Goal: Communication & Community: Answer question/provide support

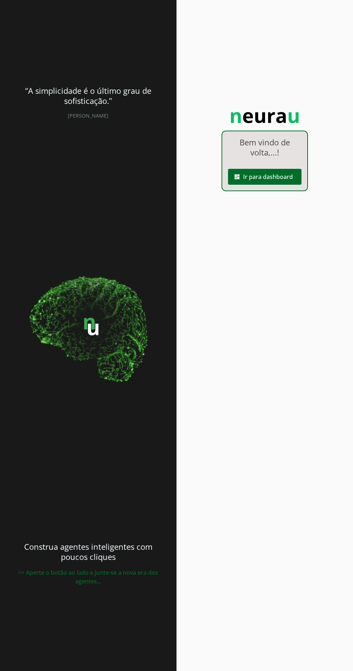
click at [277, 181] on span at bounding box center [265, 176] width 74 height 17
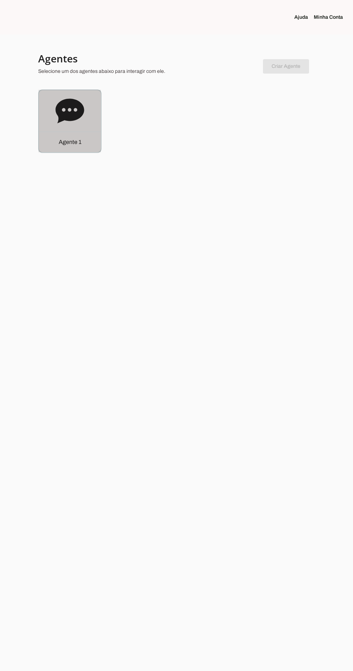
click at [82, 119] on icon at bounding box center [70, 111] width 29 height 29
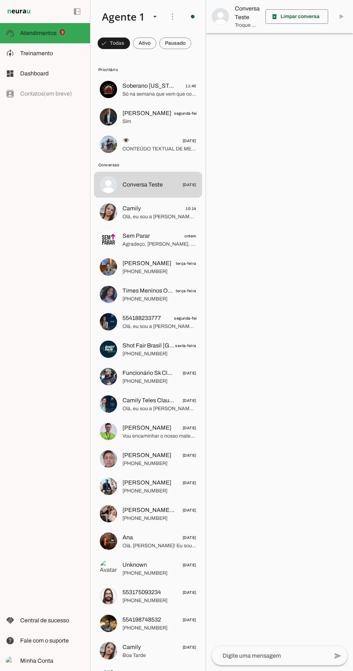
click at [155, 93] on span "Só na semana que vem que consigo" at bounding box center [160, 94] width 74 height 7
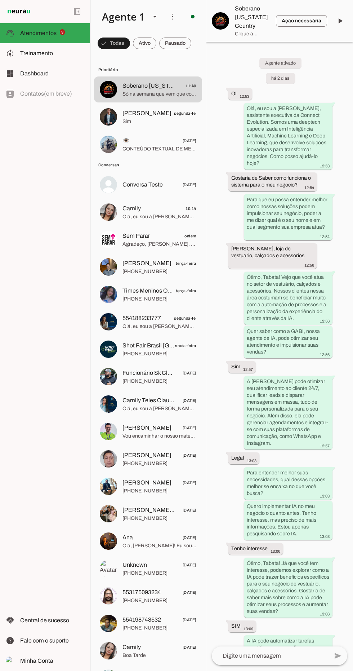
scroll to position [639, 0]
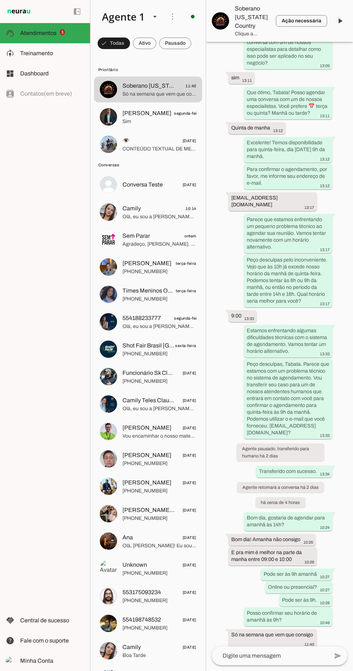
click at [287, 656] on textarea at bounding box center [270, 655] width 117 height 9
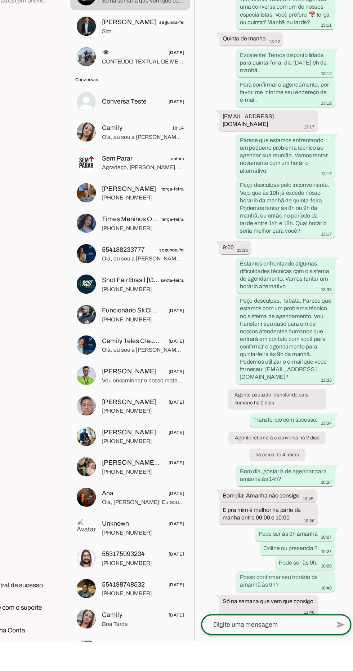
scroll to position [45, 0]
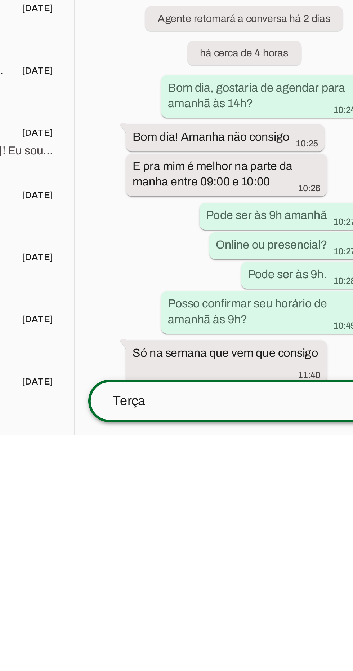
type textarea "Terça"
type md-outlined-text-field "Terça"
type textarea "T"
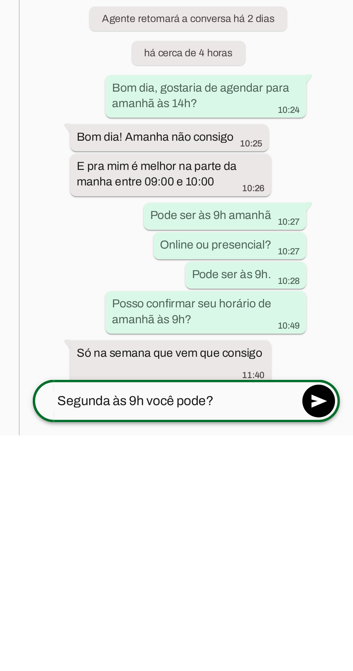
type textarea "Segunda às 9h você pode?"
type md-outlined-text-field "Segunda às 9h você pode?"
click at [341, 647] on span at bounding box center [338, 655] width 17 height 17
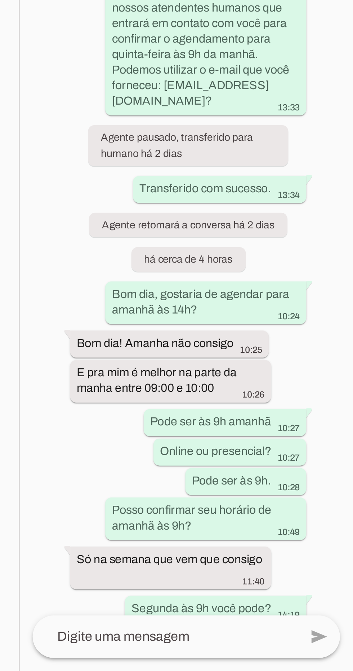
scroll to position [647, 0]
